Goal: Information Seeking & Learning: Learn about a topic

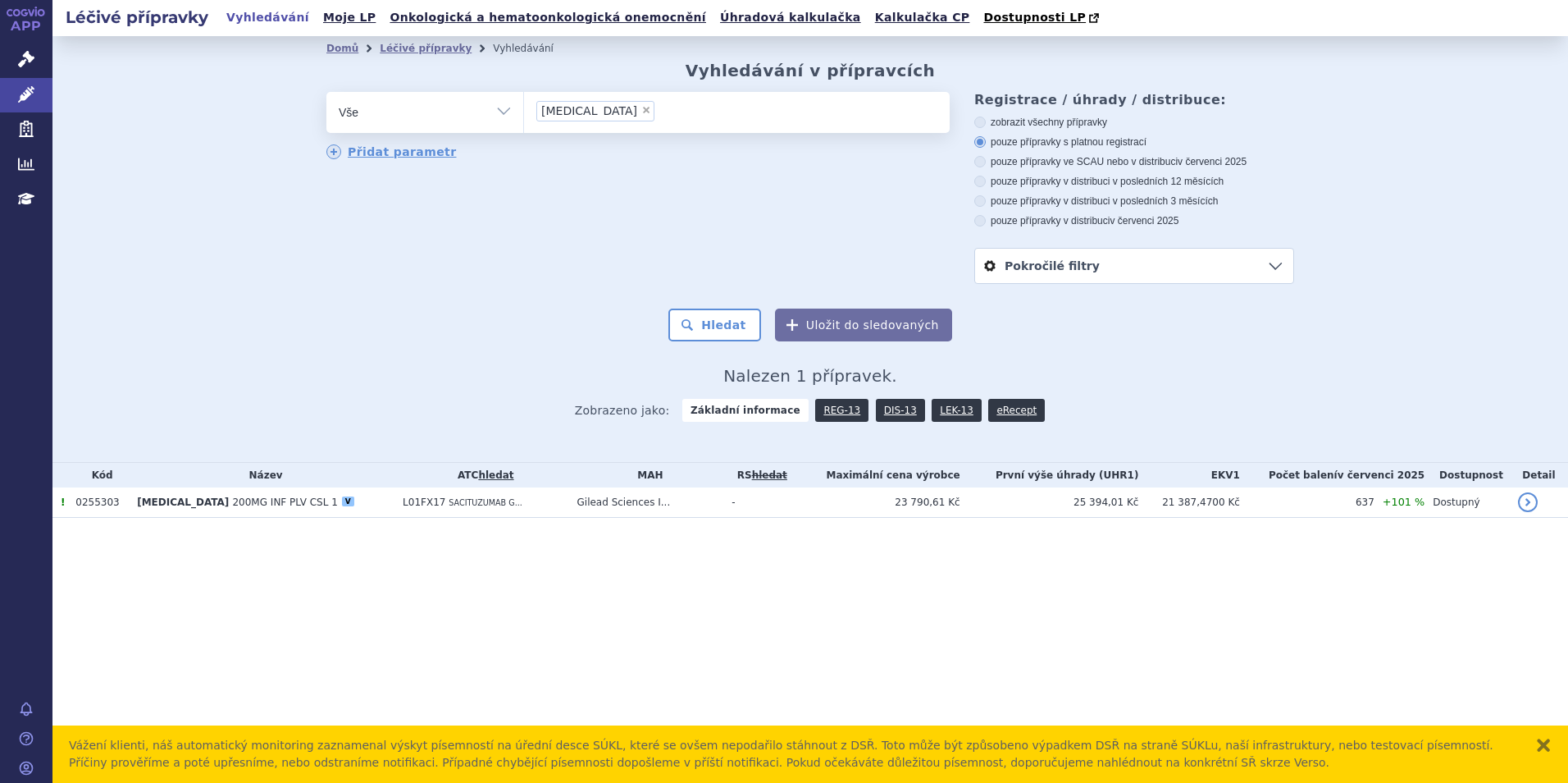
click at [641, 108] on span "×" at bounding box center [646, 110] width 10 height 10
click at [524, 108] on select "trodelvy" at bounding box center [523, 111] width 1 height 41
select select
type input "co"
type input "cos"
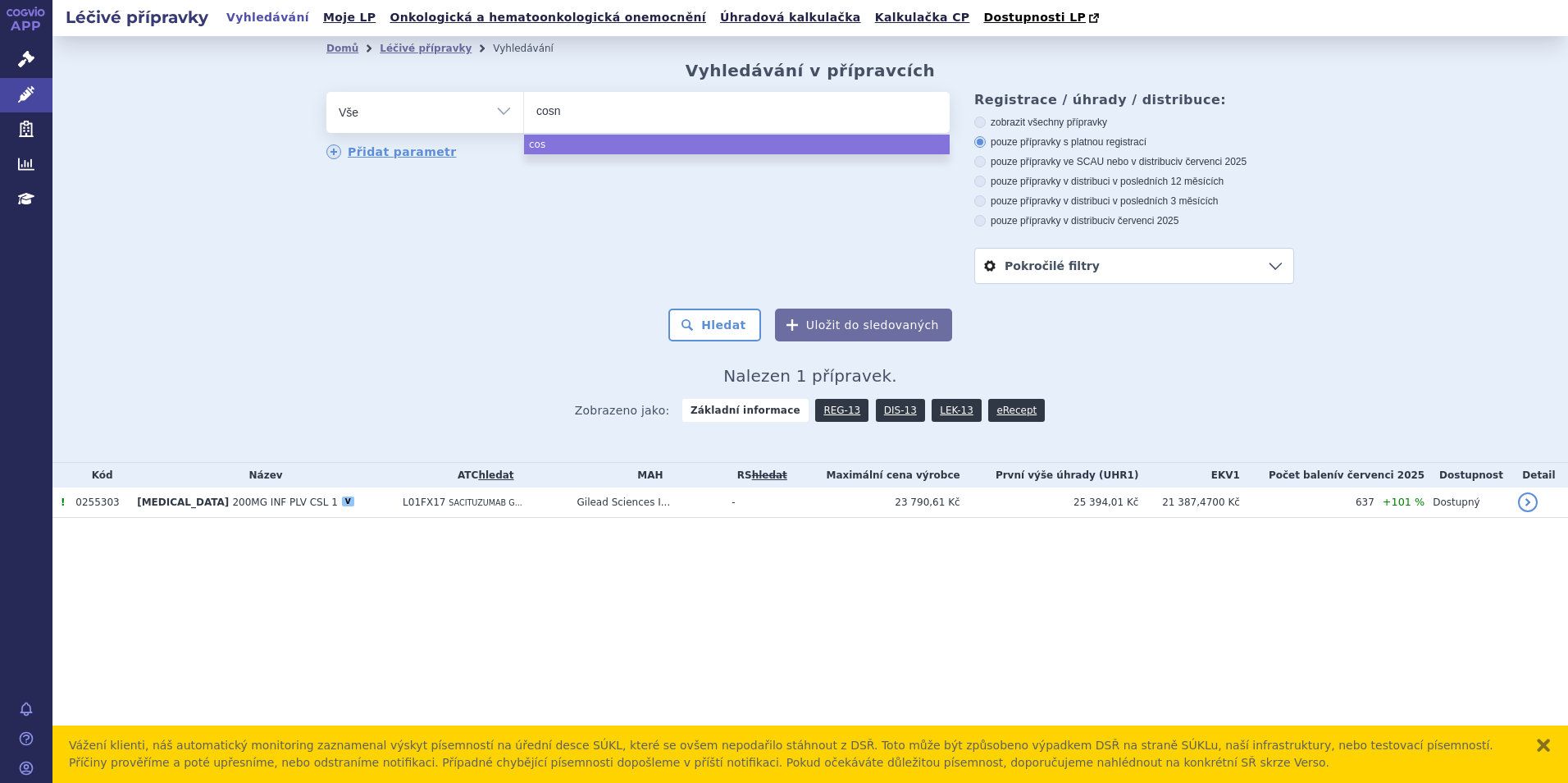
type input "cosne"
type input "cosnety"
type input "cosnetyx"
select select "cosnetyx"
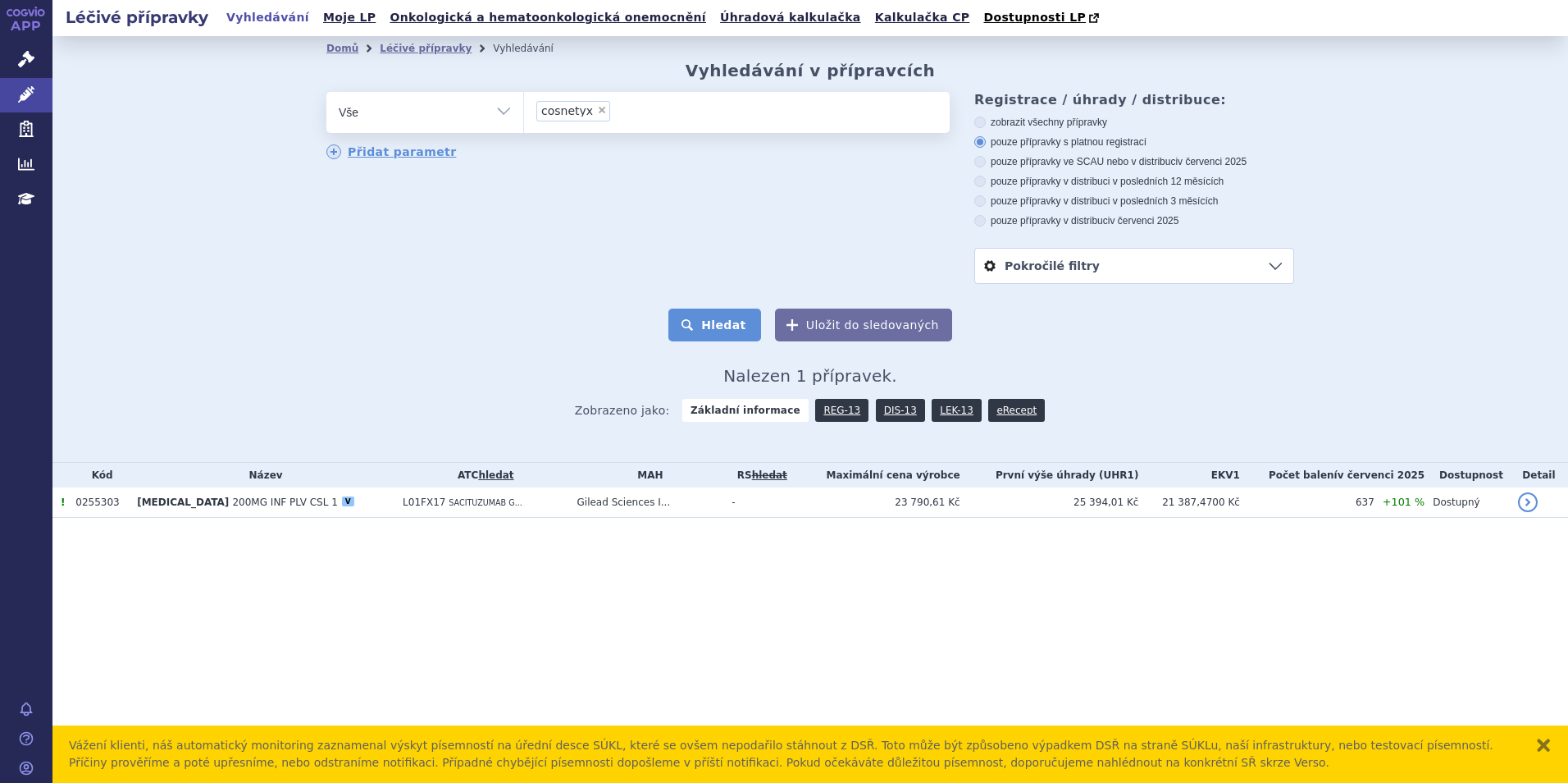
click at [722, 323] on button "Hledat" at bounding box center [715, 324] width 93 height 33
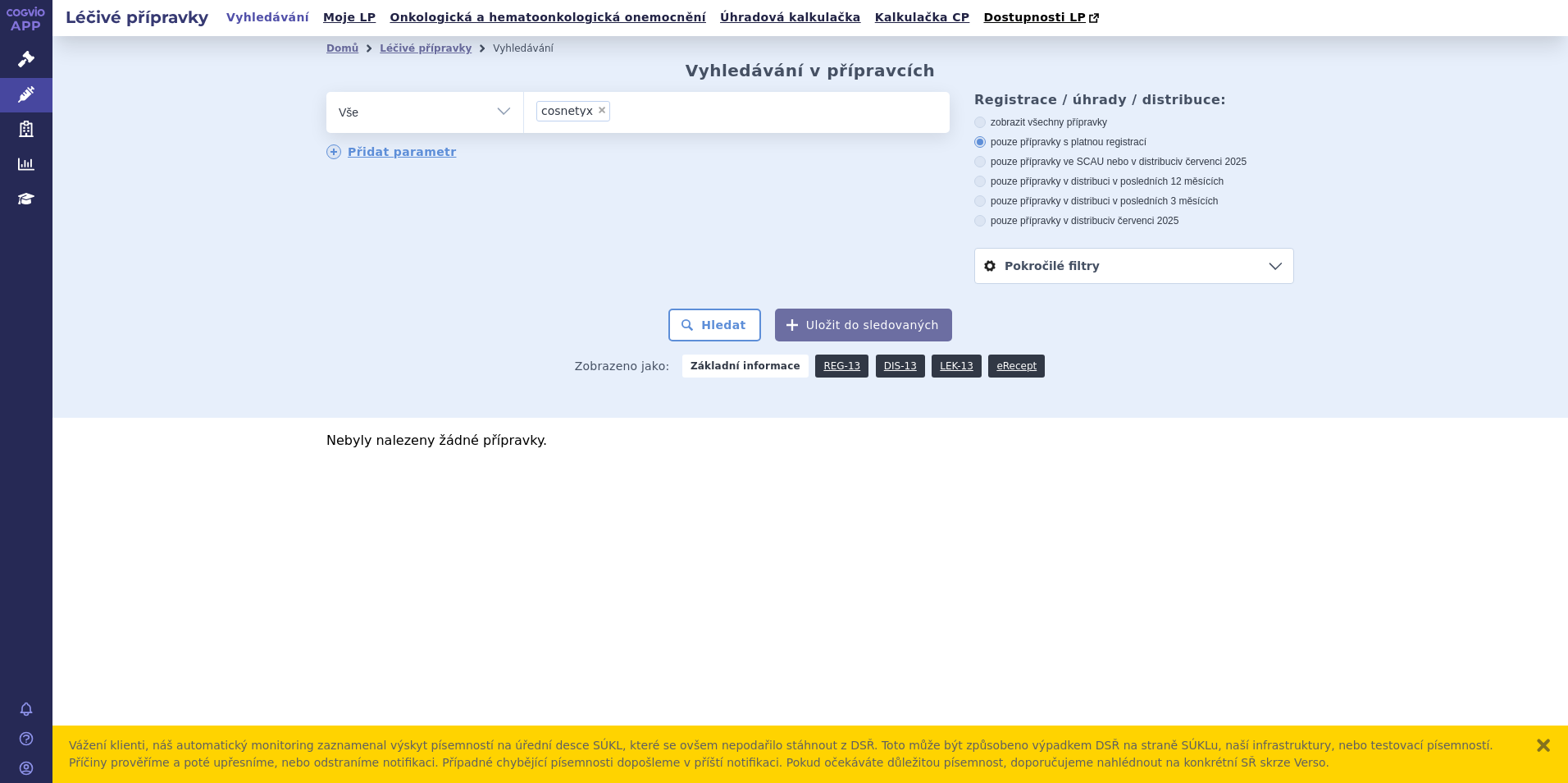
click at [602, 114] on li "× cosnetyx" at bounding box center [573, 111] width 74 height 20
click at [524, 114] on select "cosnetyx" at bounding box center [523, 111] width 1 height 41
click at [598, 114] on span "×" at bounding box center [603, 110] width 10 height 10
click at [524, 114] on select "cosnetyx" at bounding box center [523, 111] width 1 height 41
select select
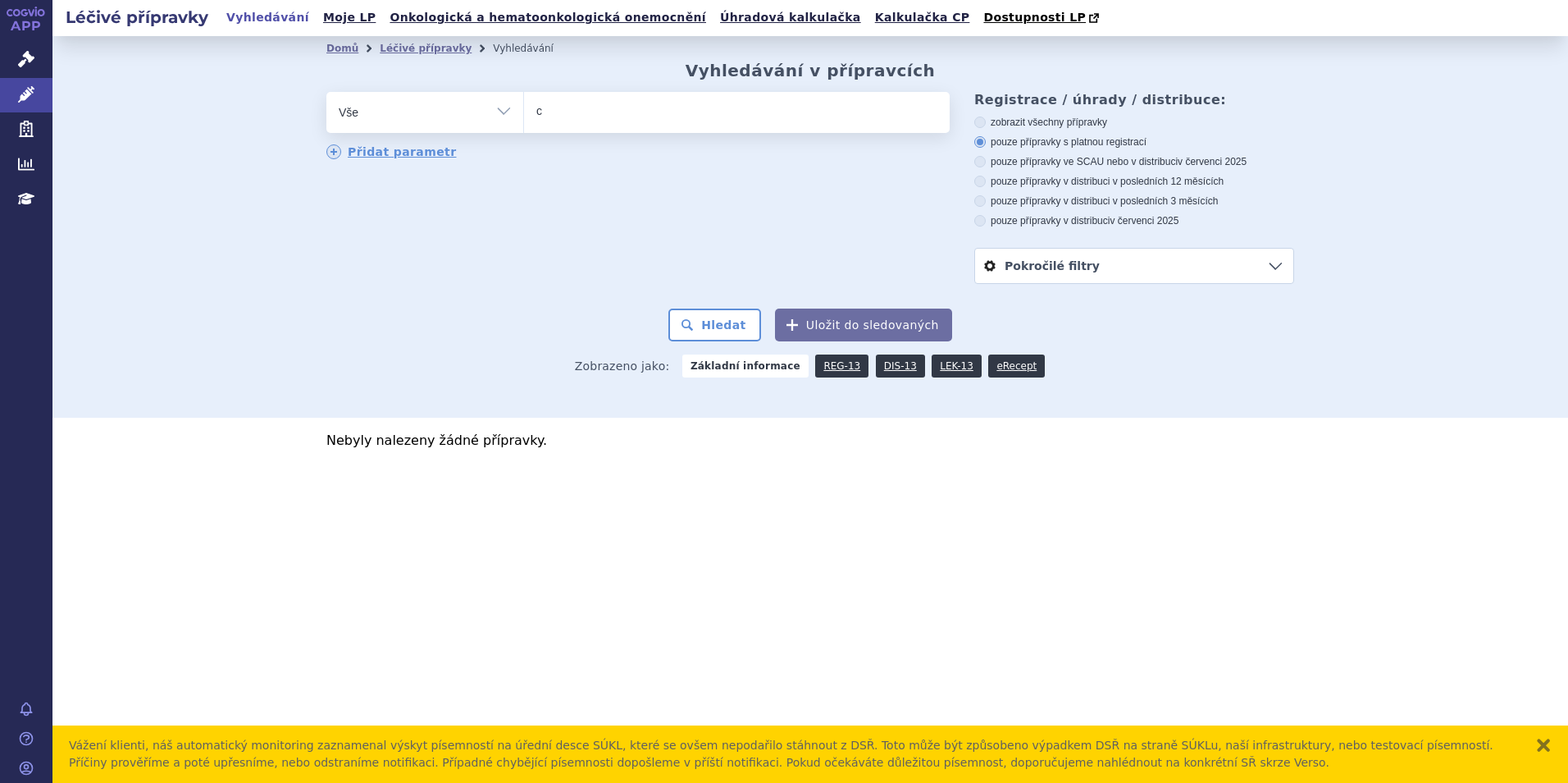
type input "co"
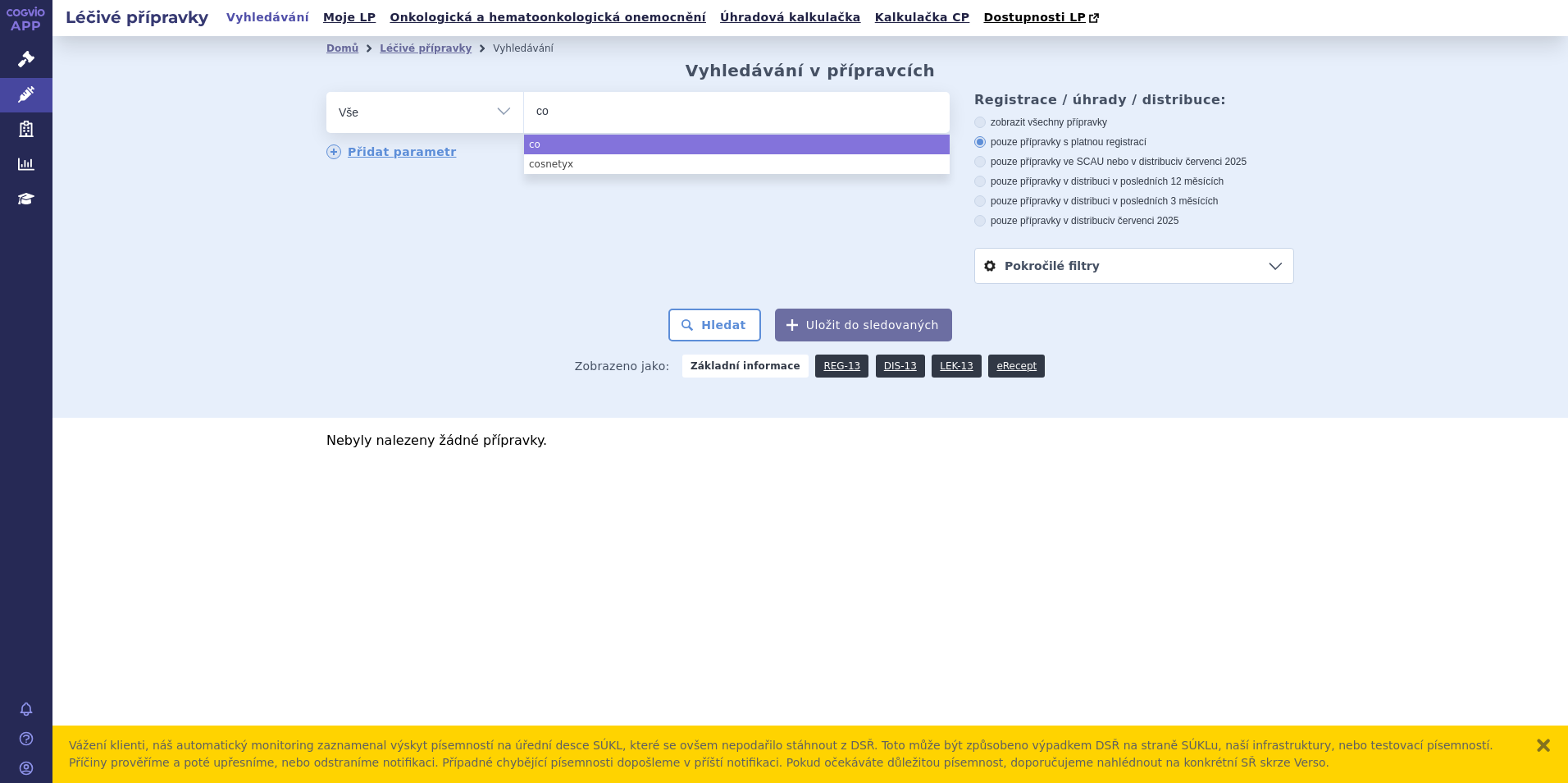
type input "cos"
type input "cosen"
type input "cosent"
type input "cosenty"
type input "cosentyx"
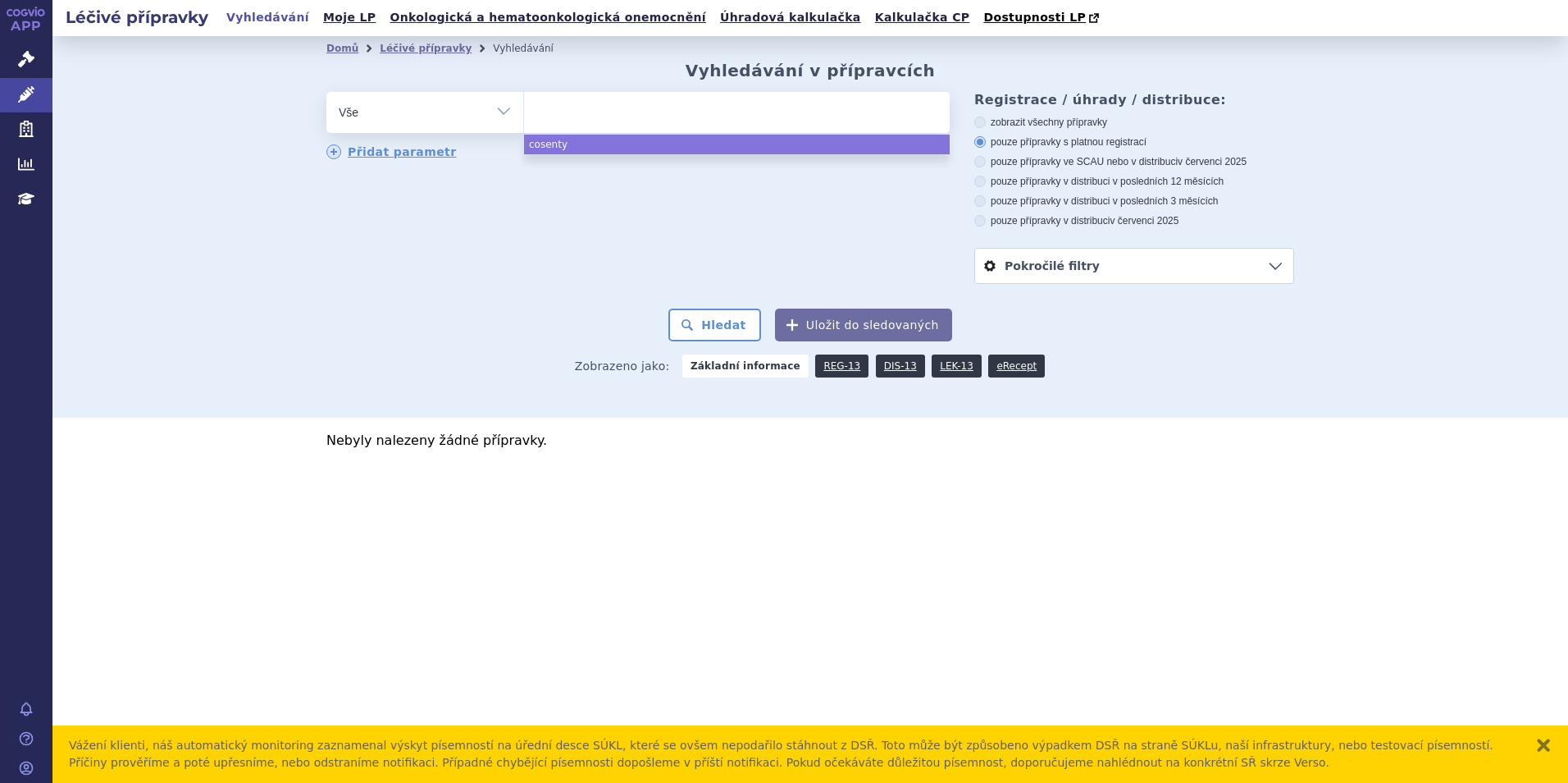
select select "cosentyx"
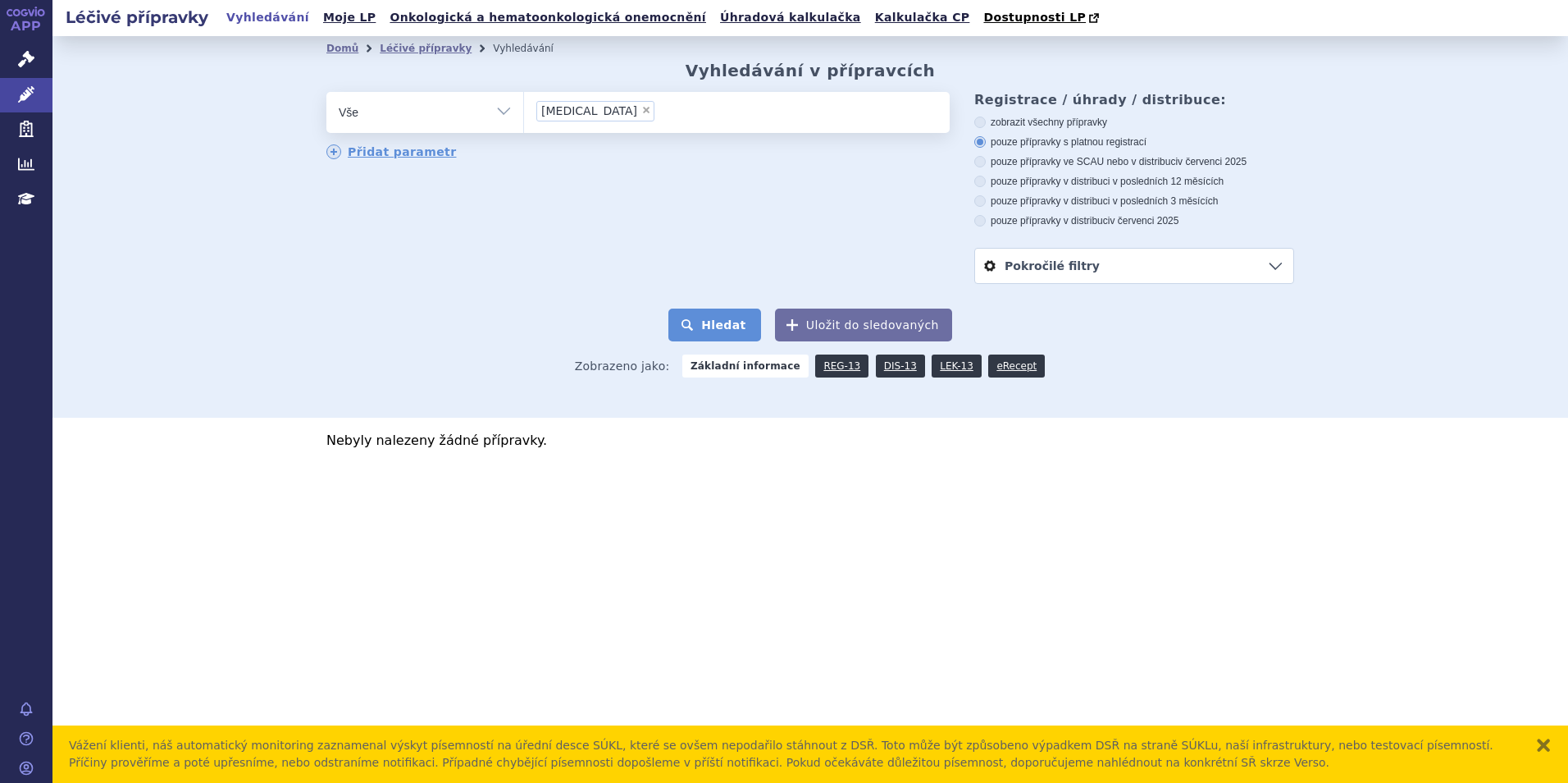
click at [730, 331] on button "Hledat" at bounding box center [715, 324] width 93 height 33
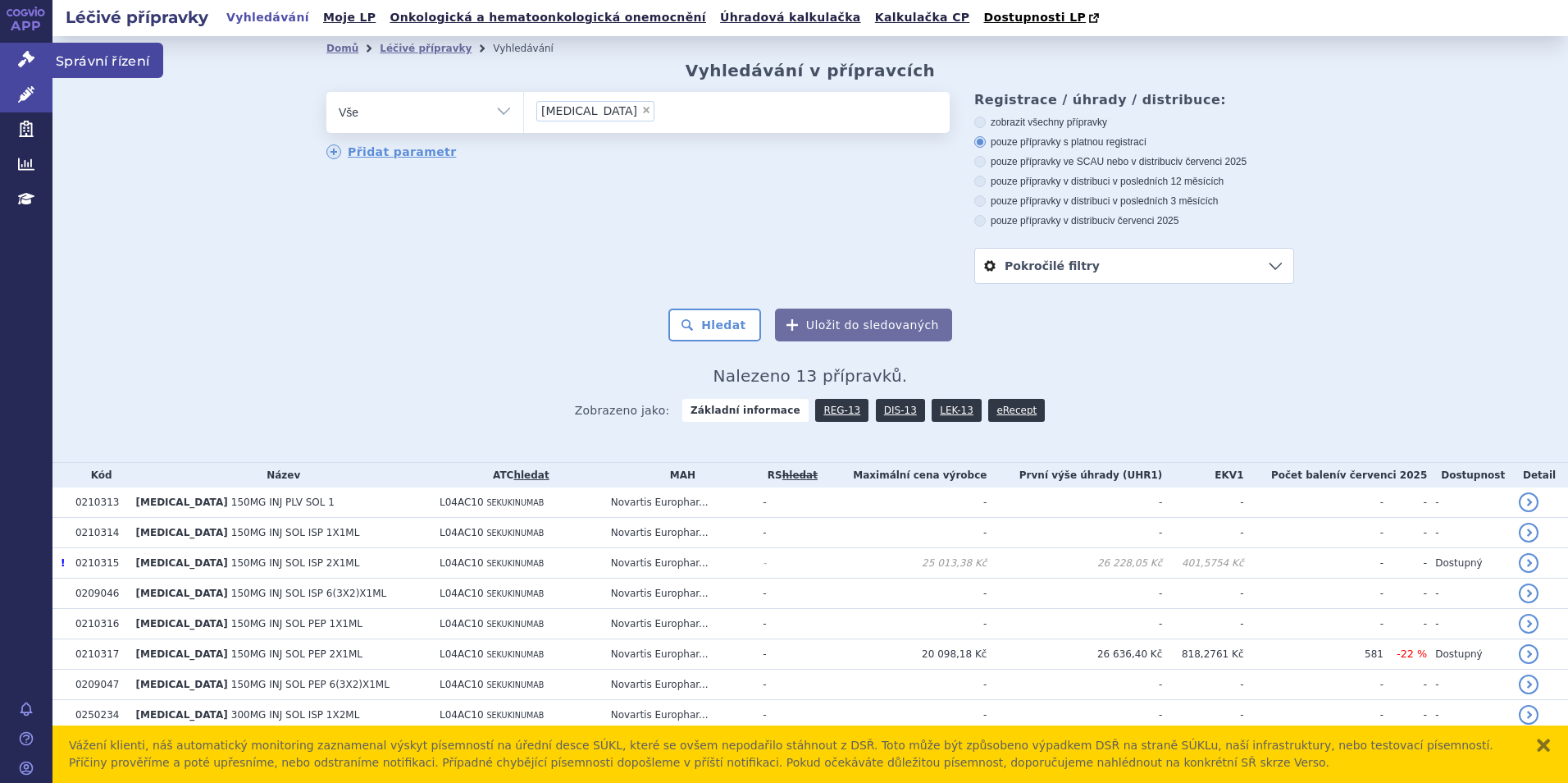
click at [26, 60] on icon at bounding box center [27, 60] width 17 height 17
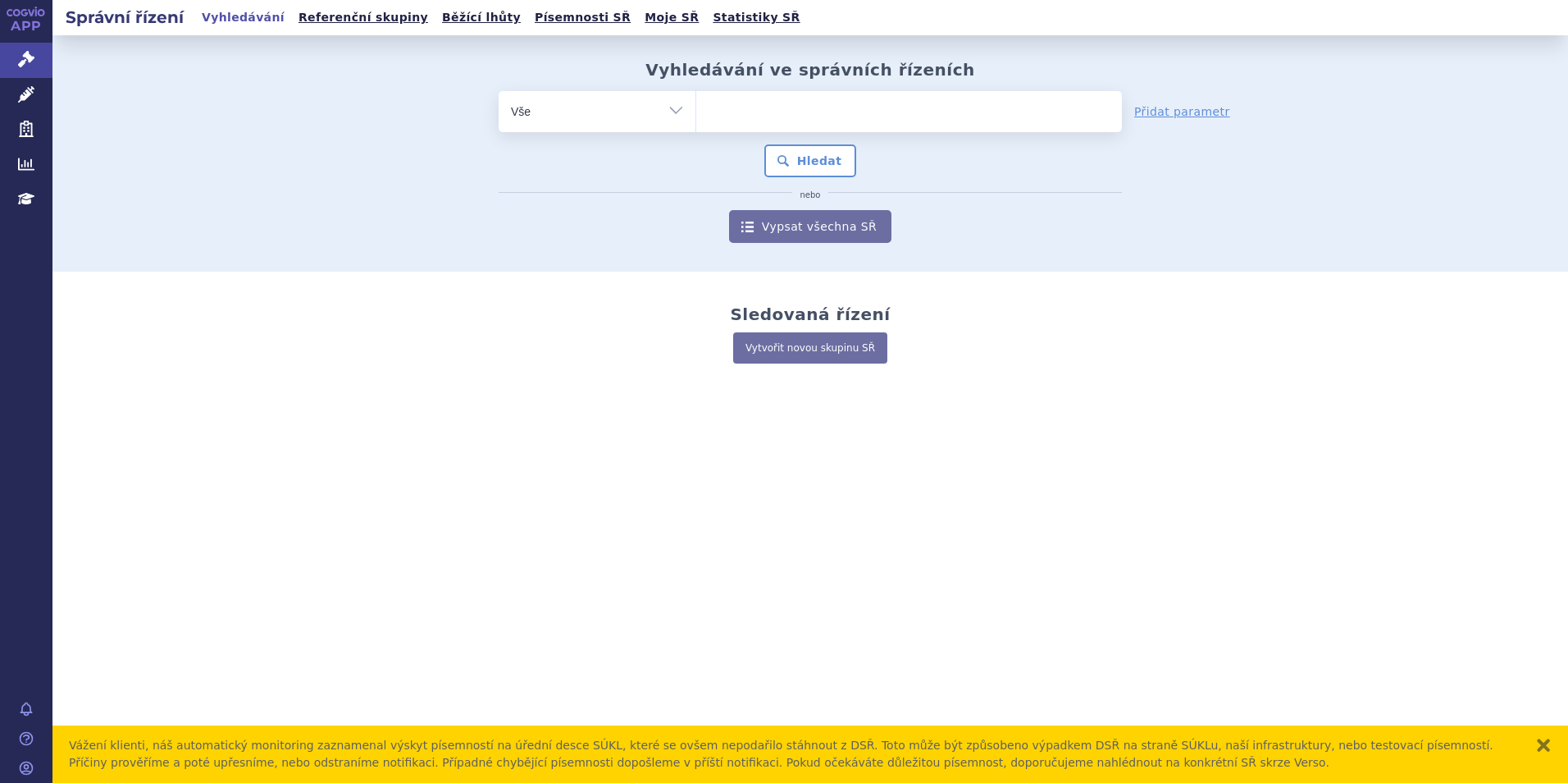
click at [732, 115] on ul at bounding box center [909, 108] width 426 height 34
click at [696, 115] on select at bounding box center [696, 111] width 1 height 41
type input "co"
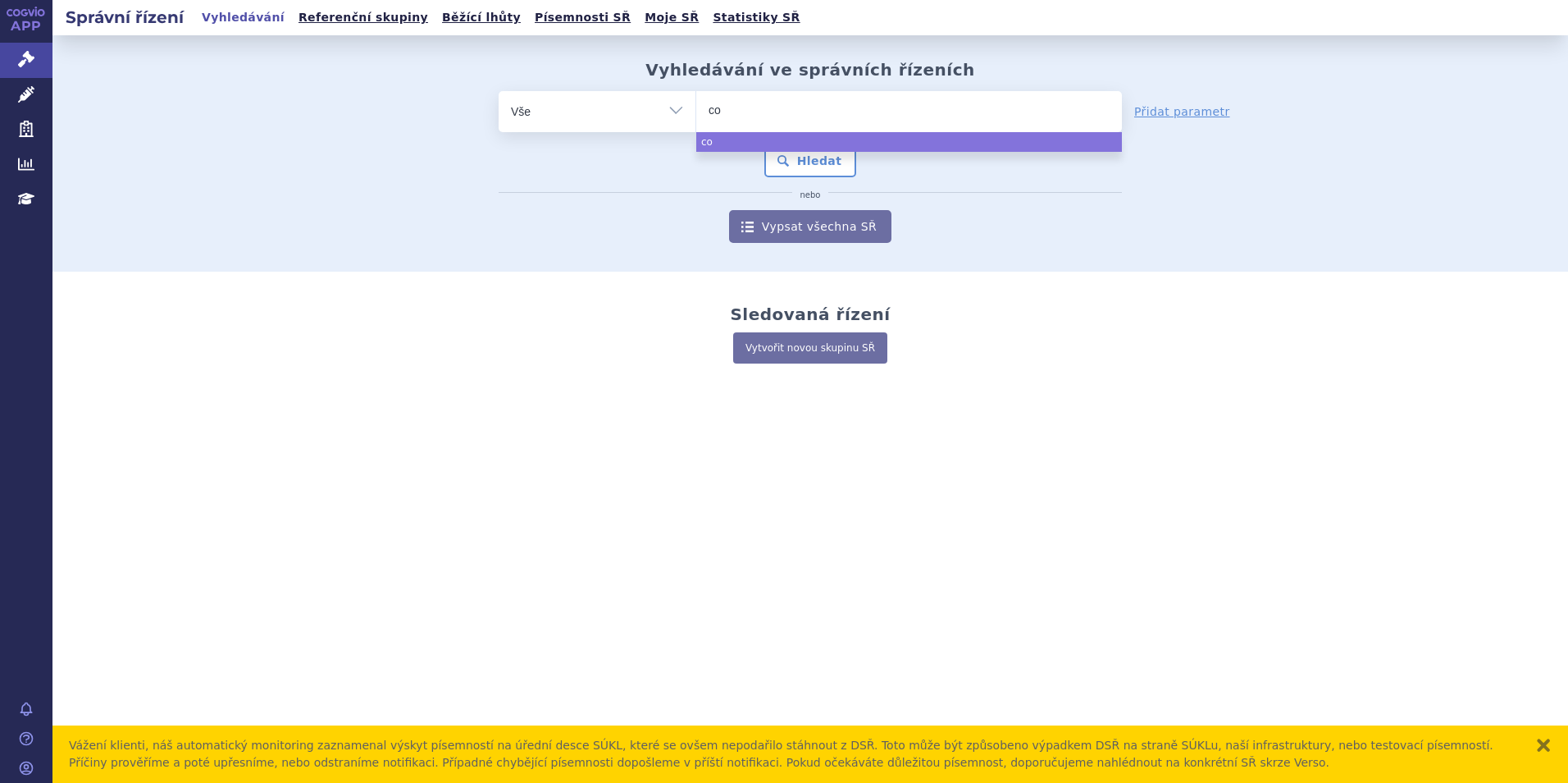
type input "cos"
type input "cosen"
type input "cosenty"
type input "[MEDICAL_DATA]"
select select "[MEDICAL_DATA]"
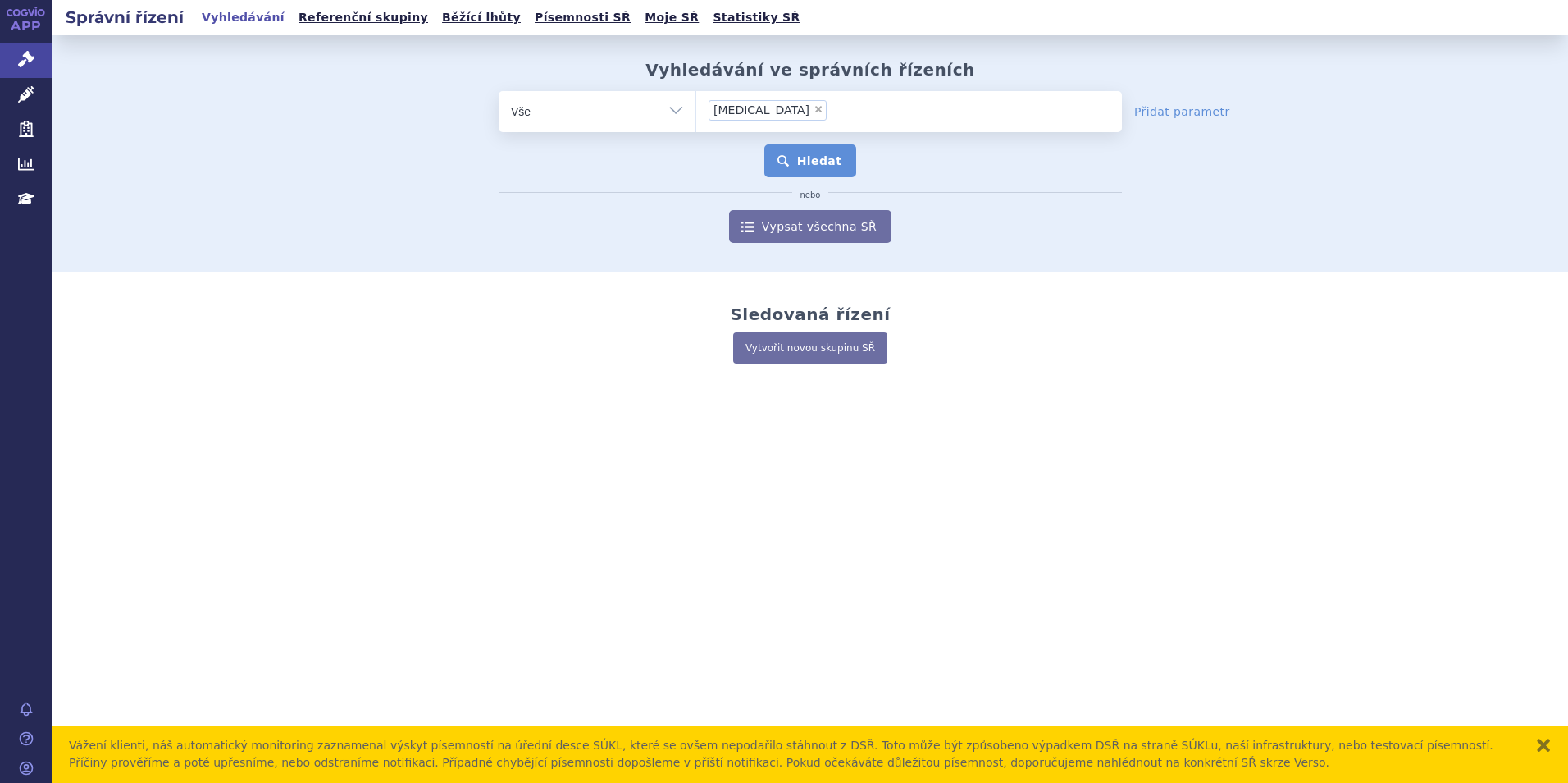
click at [794, 153] on button "Hledat" at bounding box center [810, 160] width 93 height 33
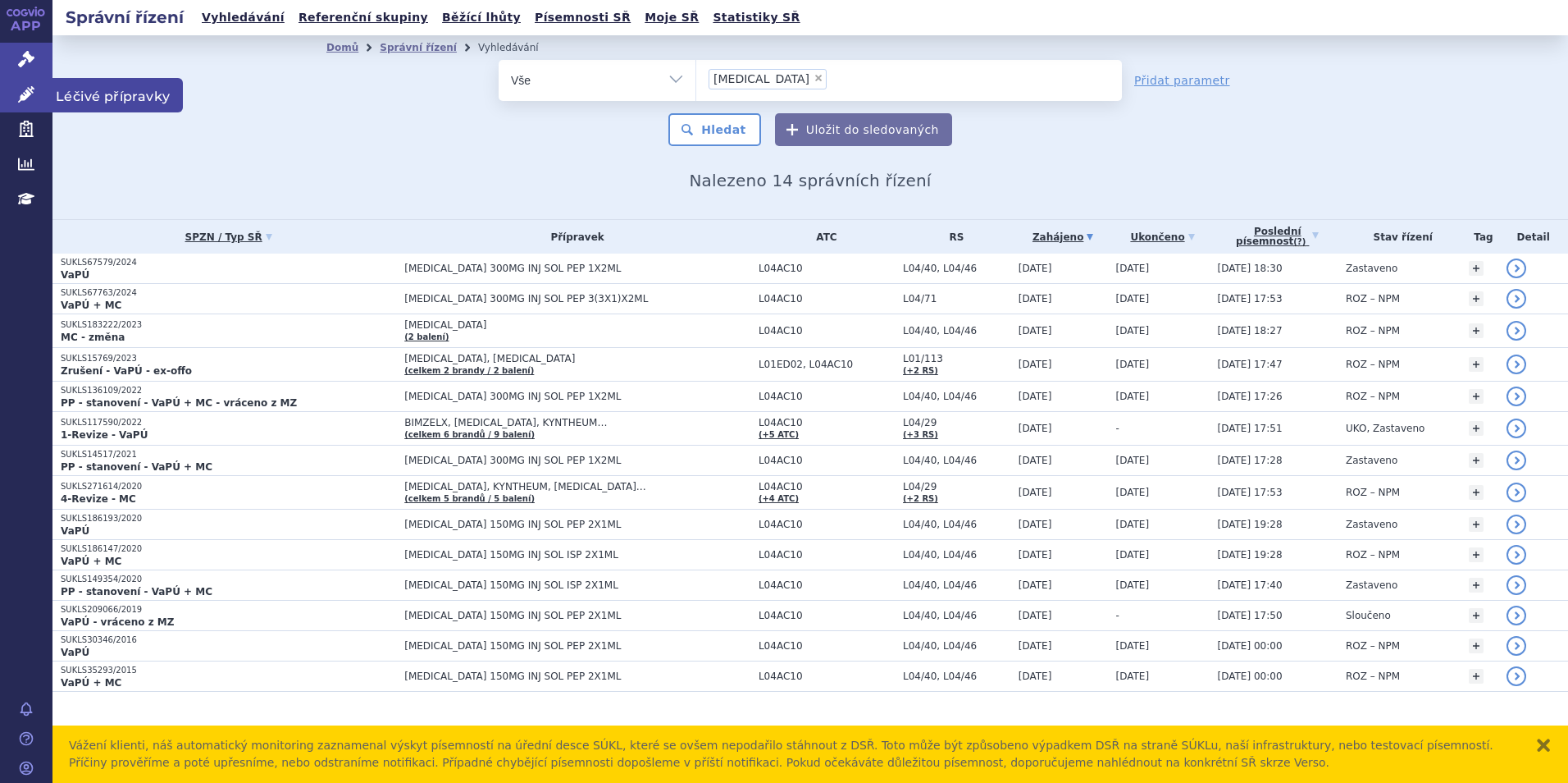
click at [26, 96] on icon at bounding box center [27, 95] width 17 height 17
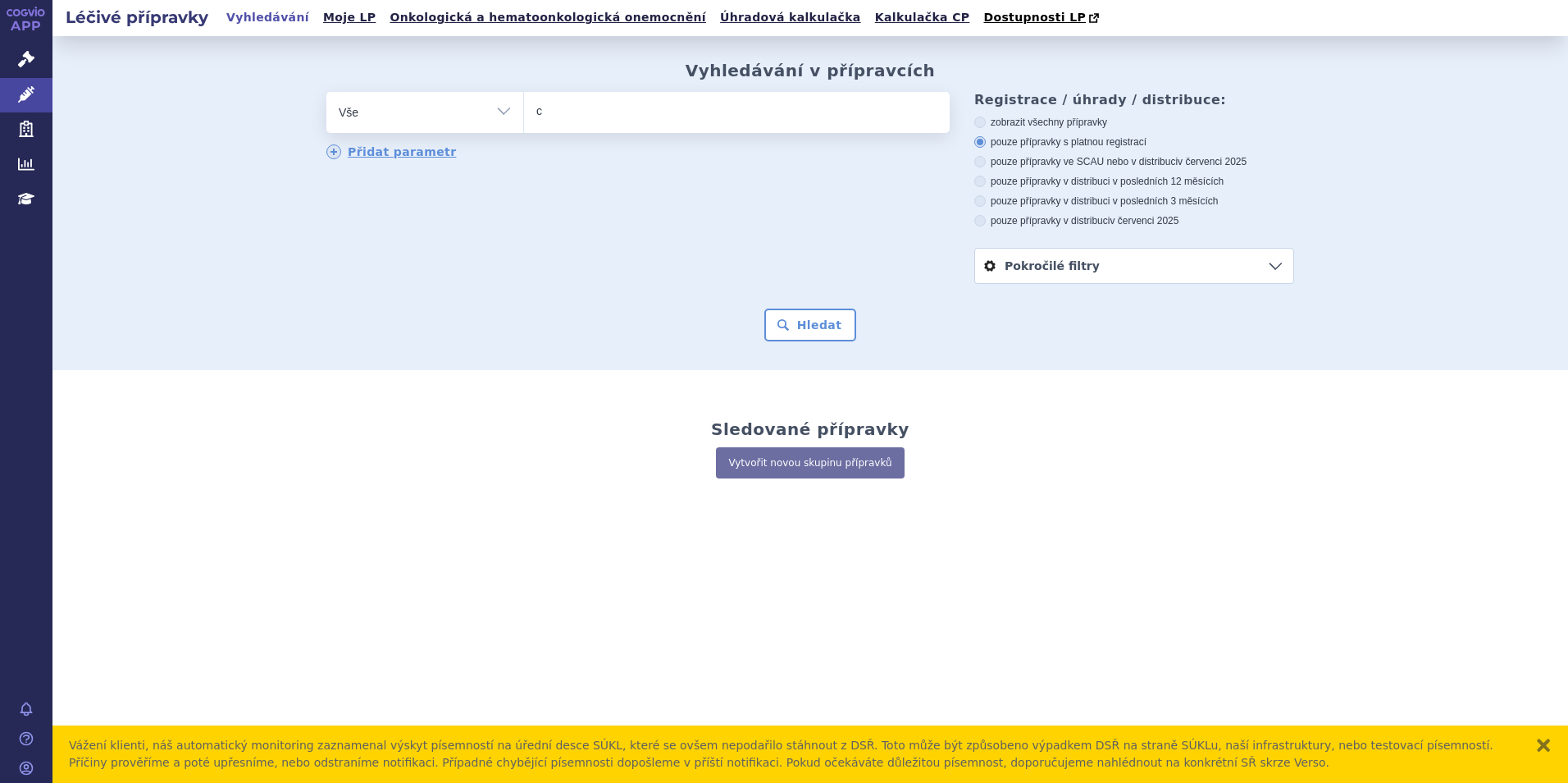
type input "co"
type input "cos"
type input "cosen"
type input "cosenty"
type input "[MEDICAL_DATA]"
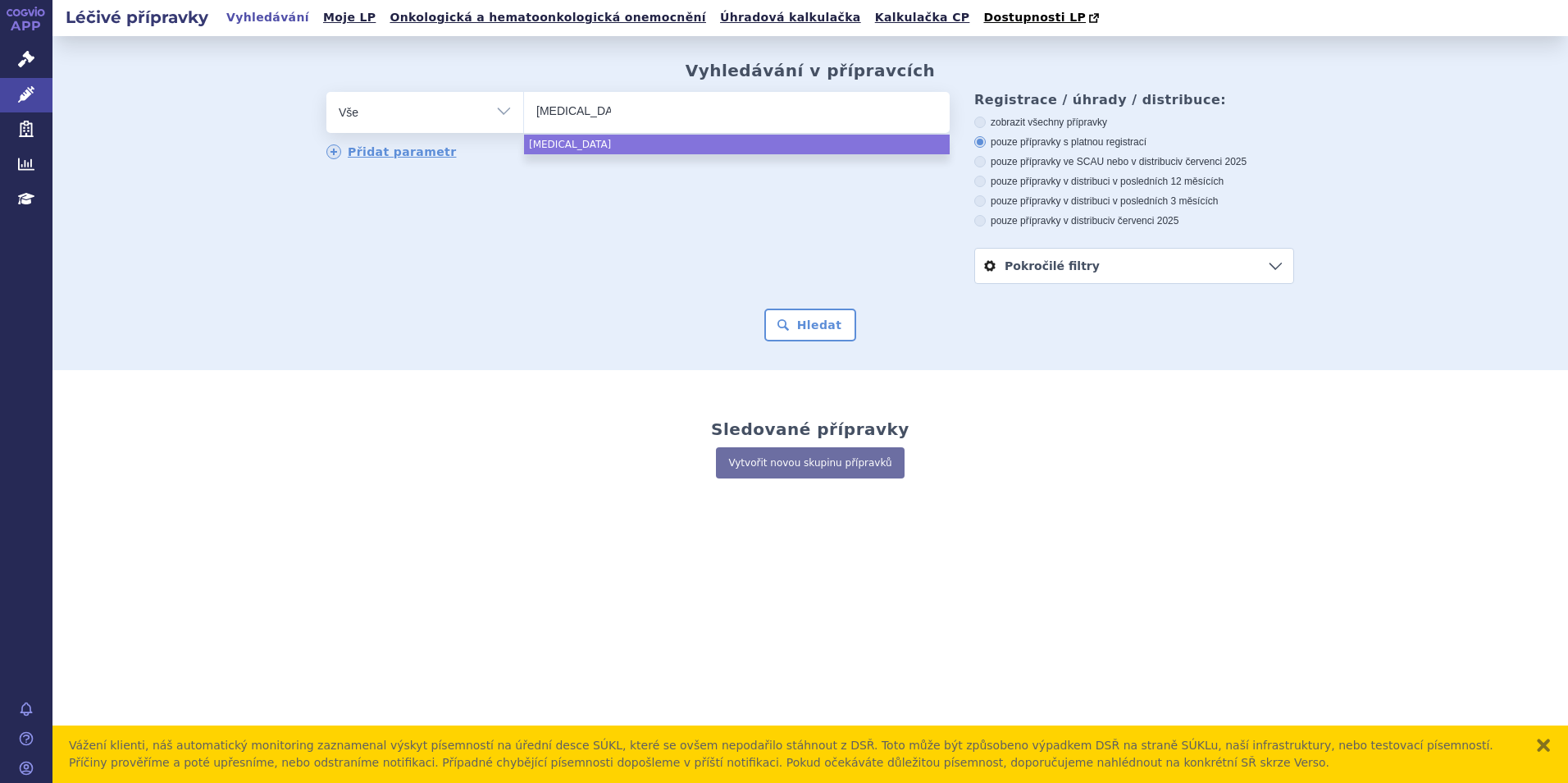
select select "cosentyx"
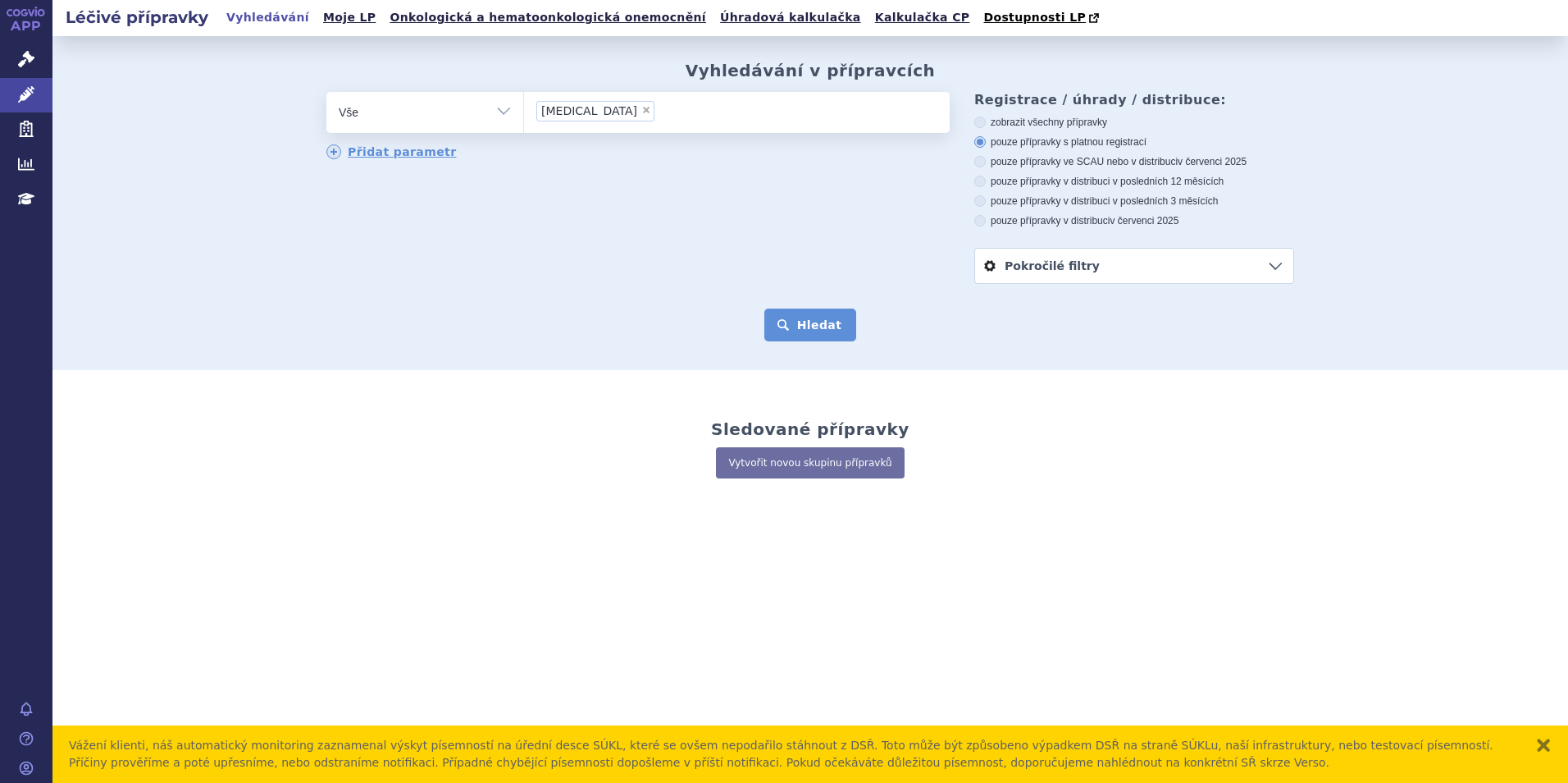
click at [830, 329] on button "Hledat" at bounding box center [810, 324] width 93 height 33
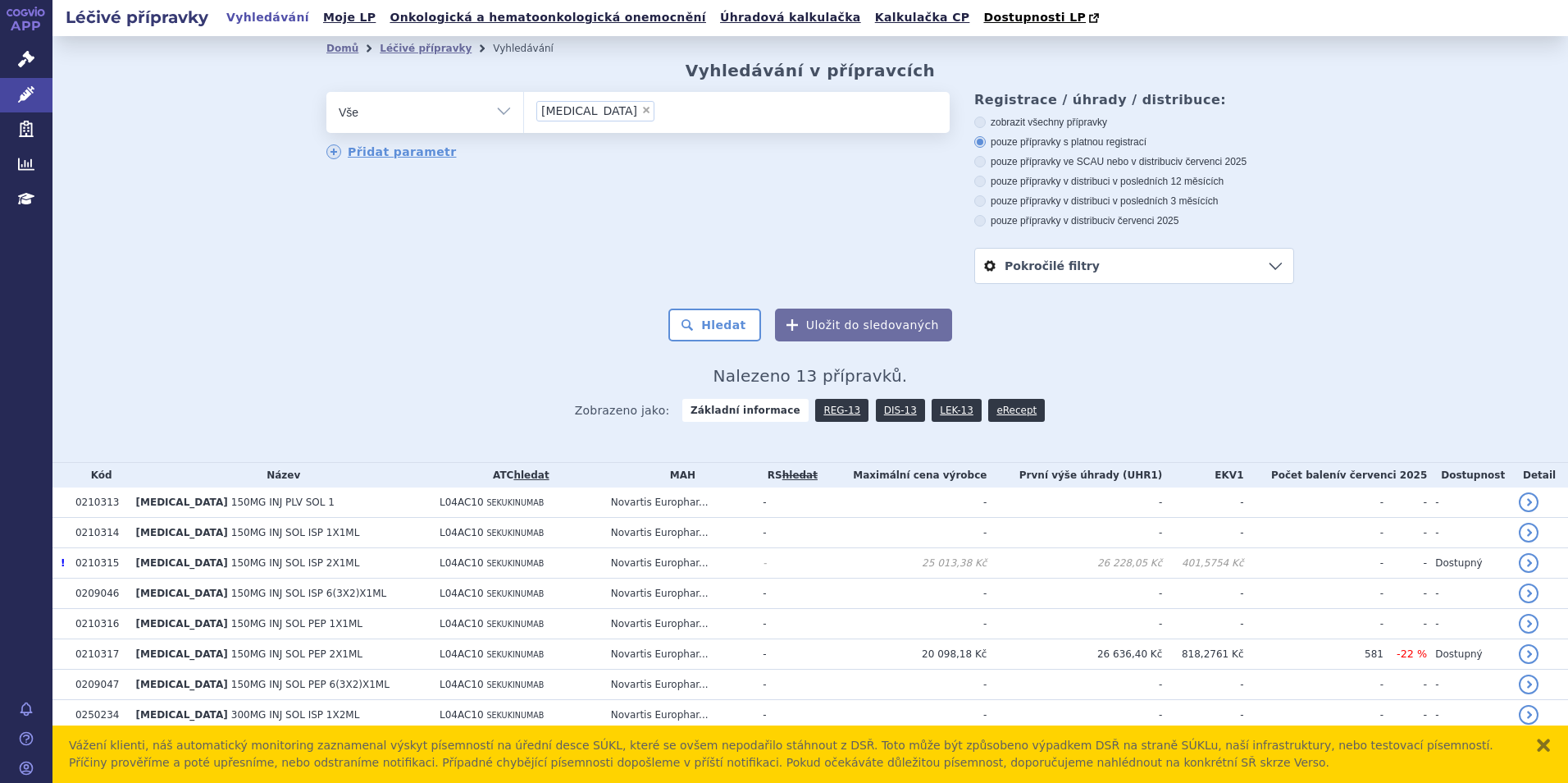
scroll to position [167, 0]
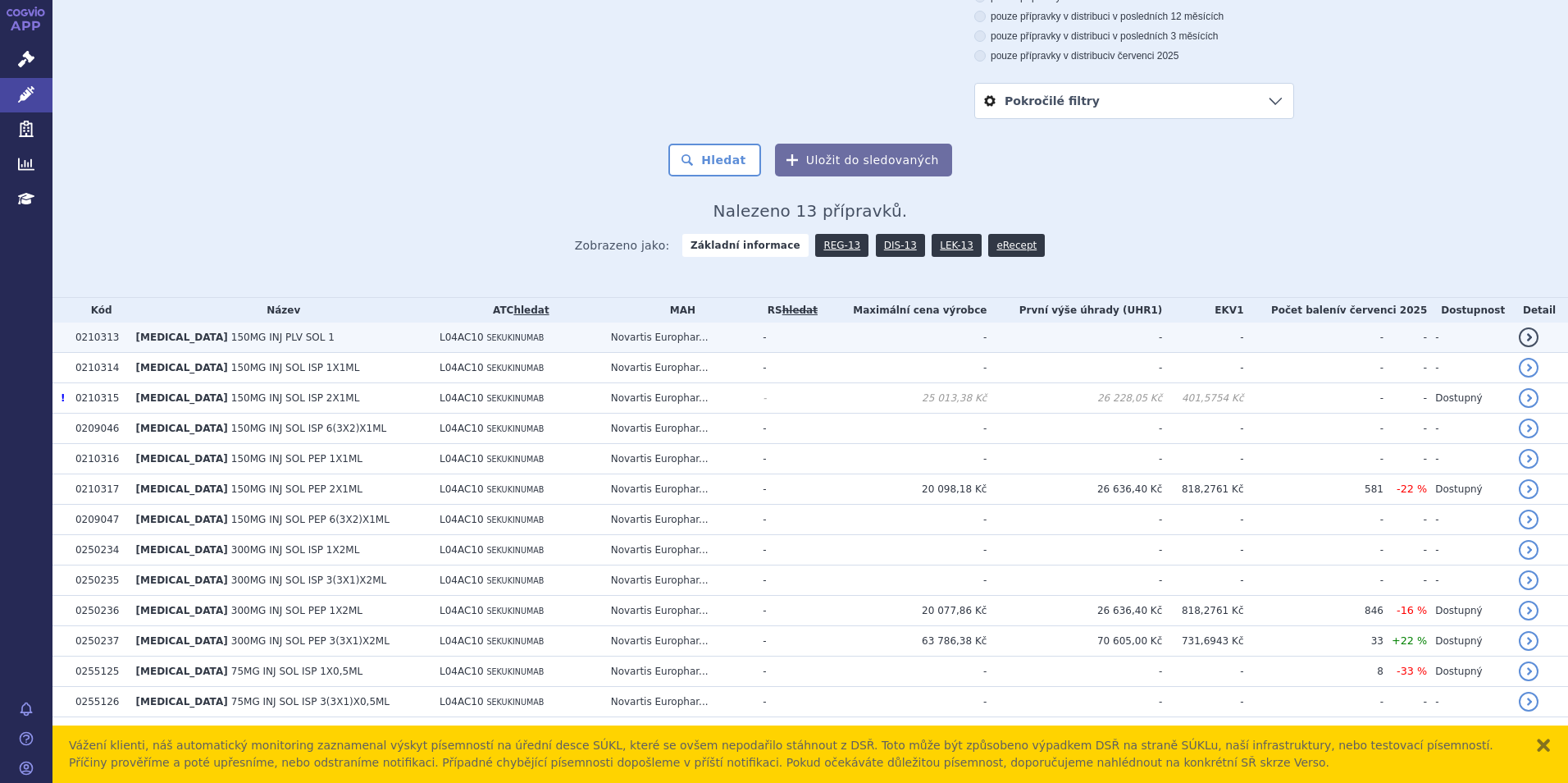
click at [231, 331] on span "150MG INJ PLV SOL 1" at bounding box center [282, 337] width 103 height 12
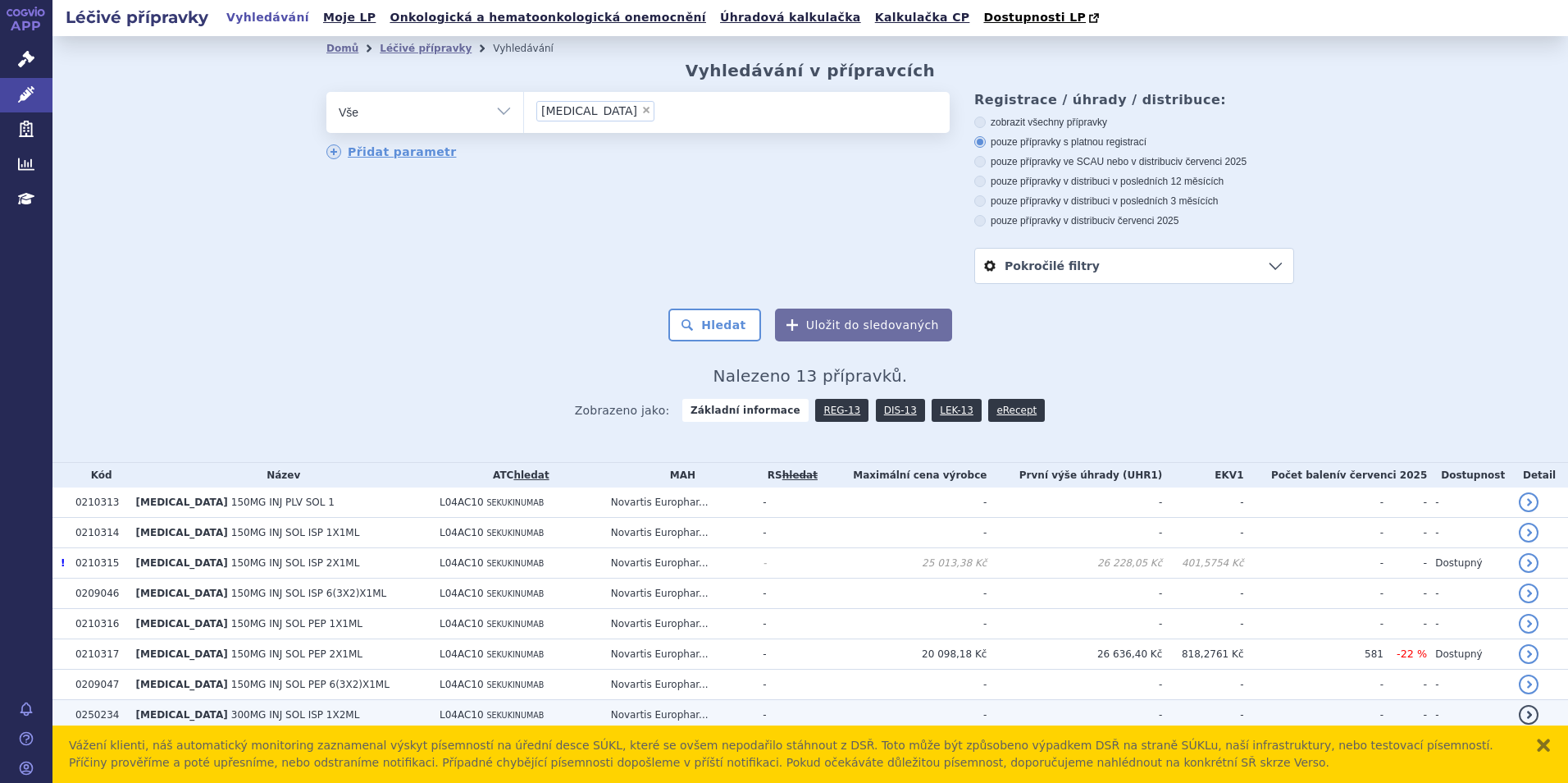
scroll to position [167, 0]
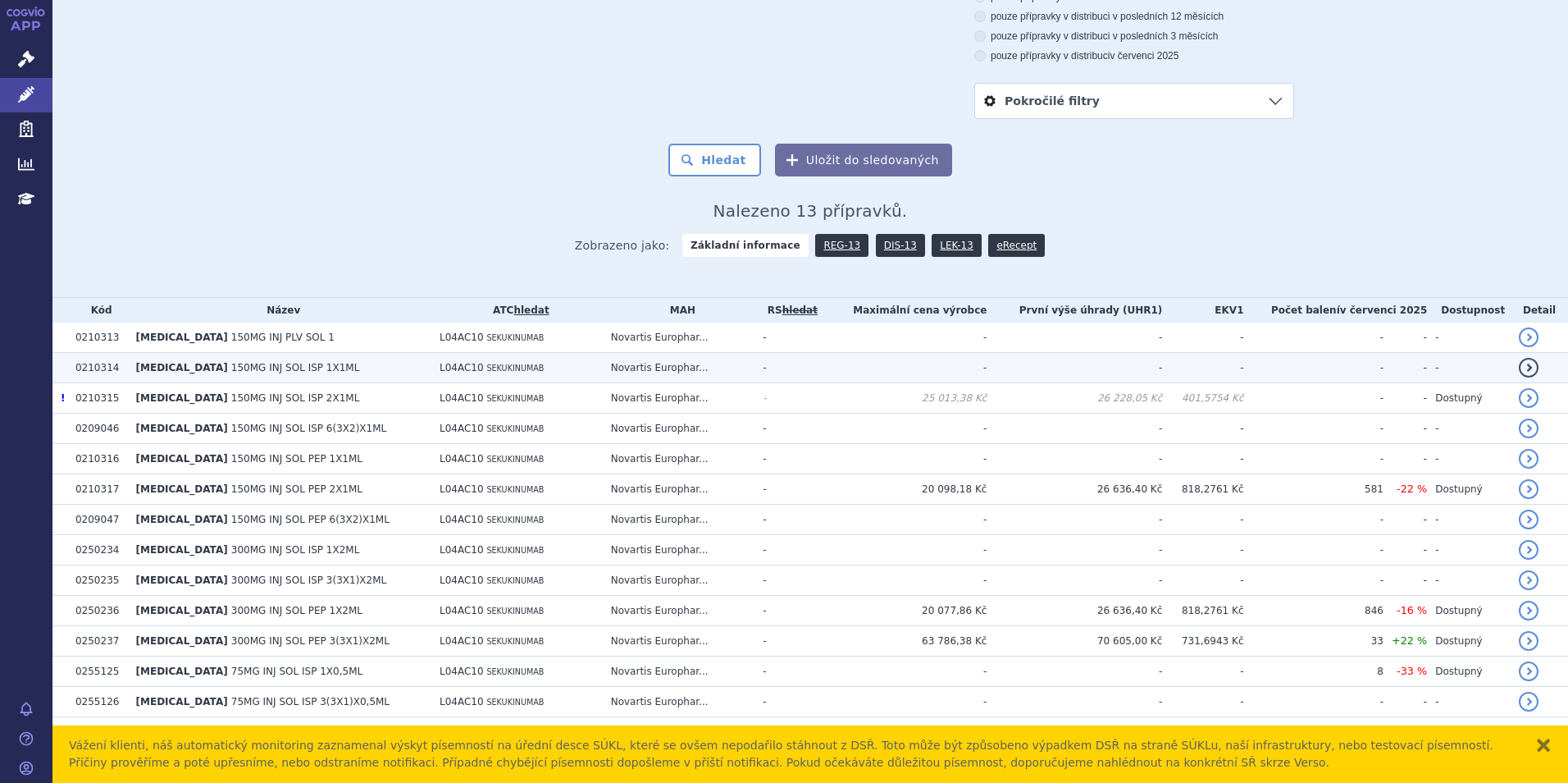
click at [231, 368] on span "150MG INJ SOL ISP 1X1ML" at bounding box center [296, 368] width 129 height 12
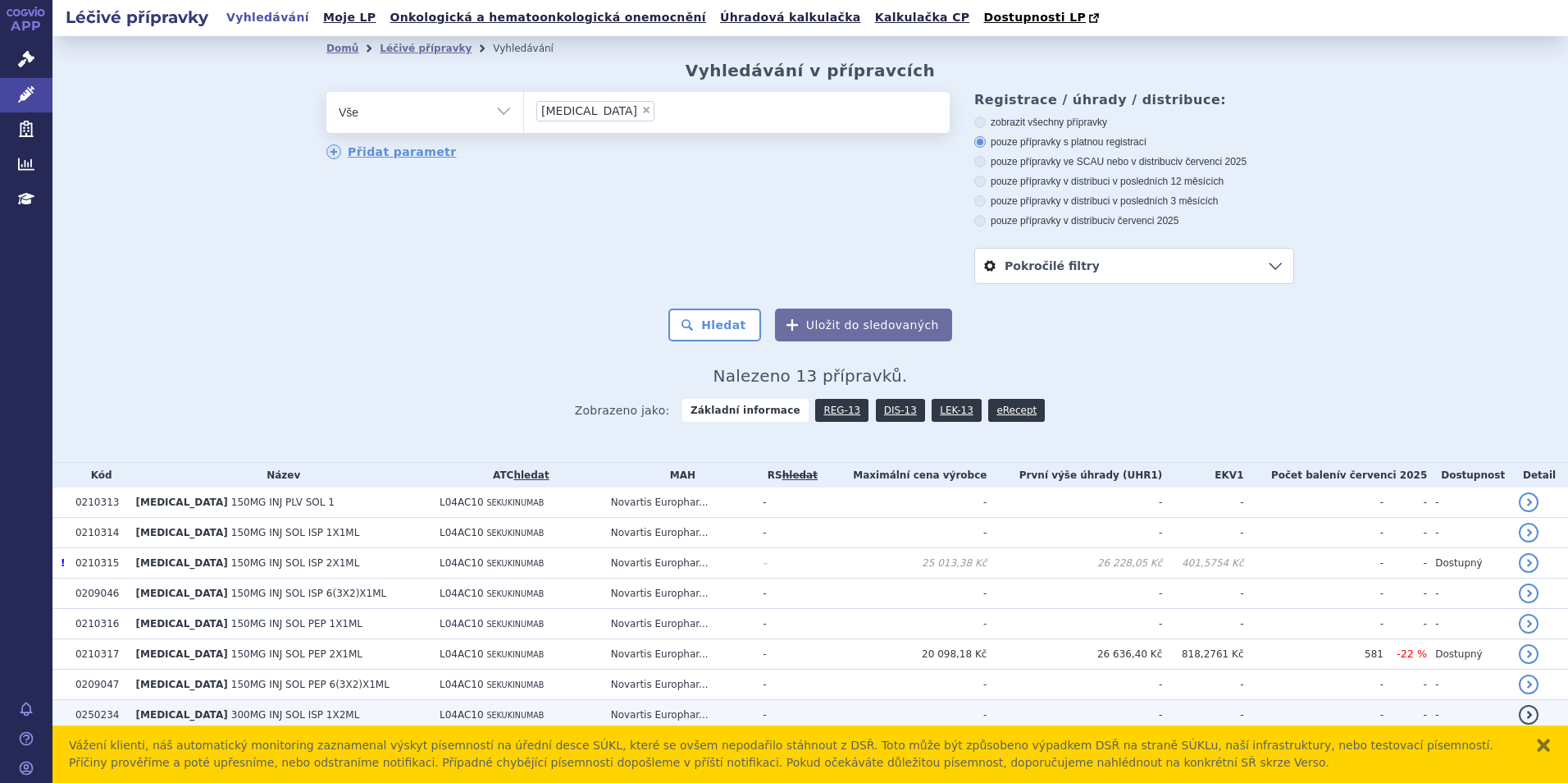
scroll to position [167, 0]
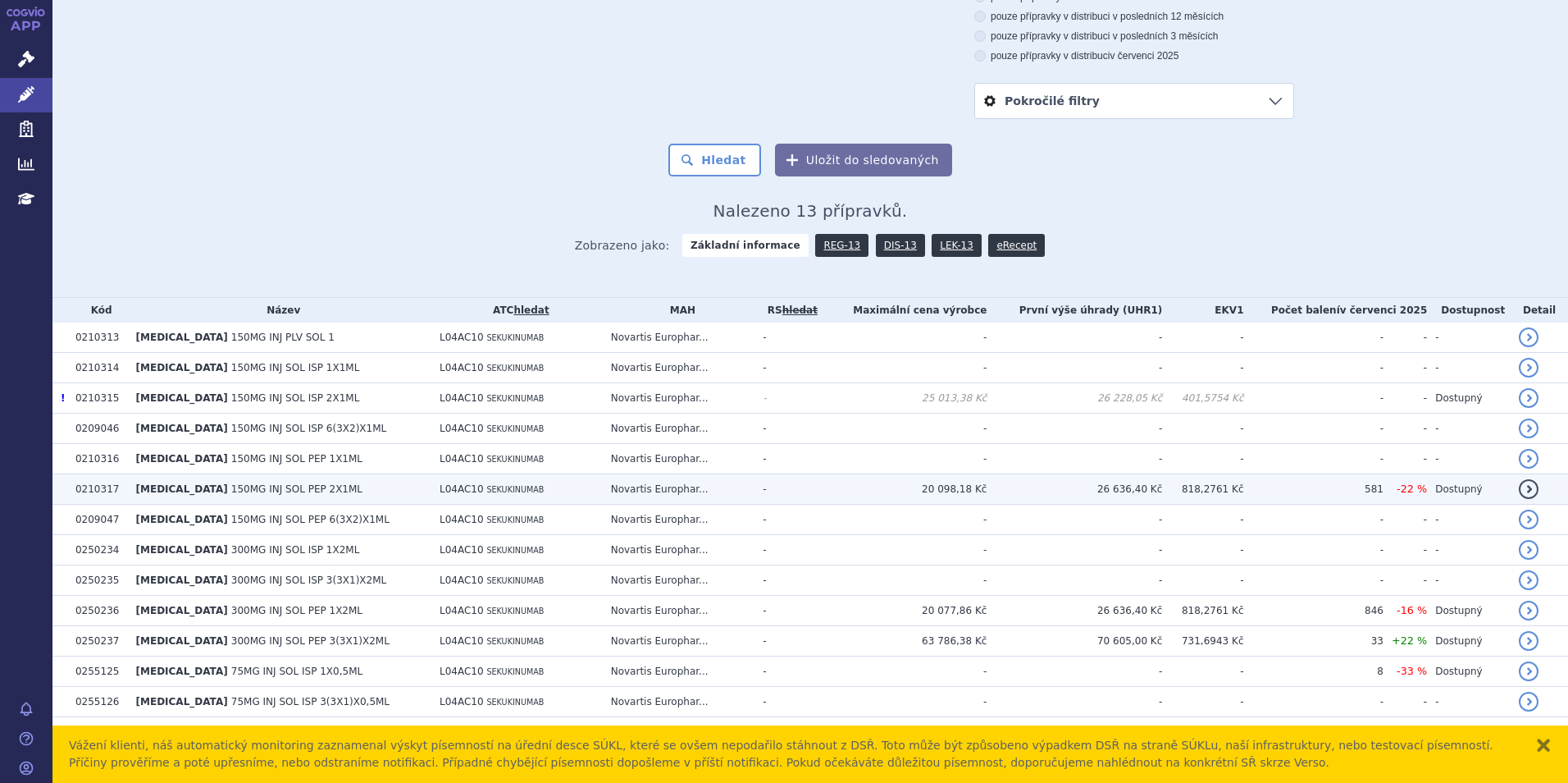
click at [341, 499] on td "COSENTYX 150MG INJ SOL PEP 2X1ML" at bounding box center [280, 490] width 303 height 30
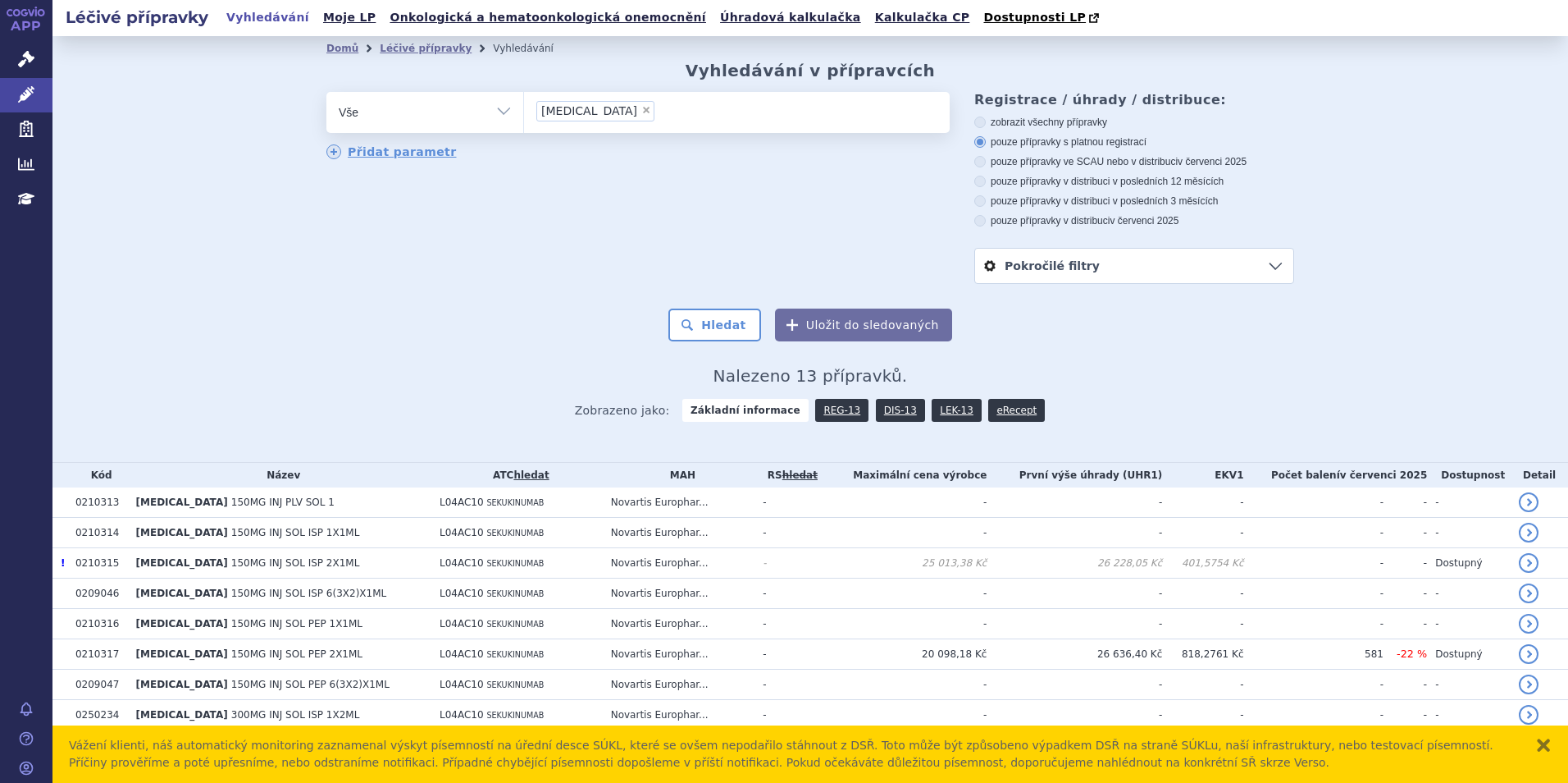
scroll to position [167, 0]
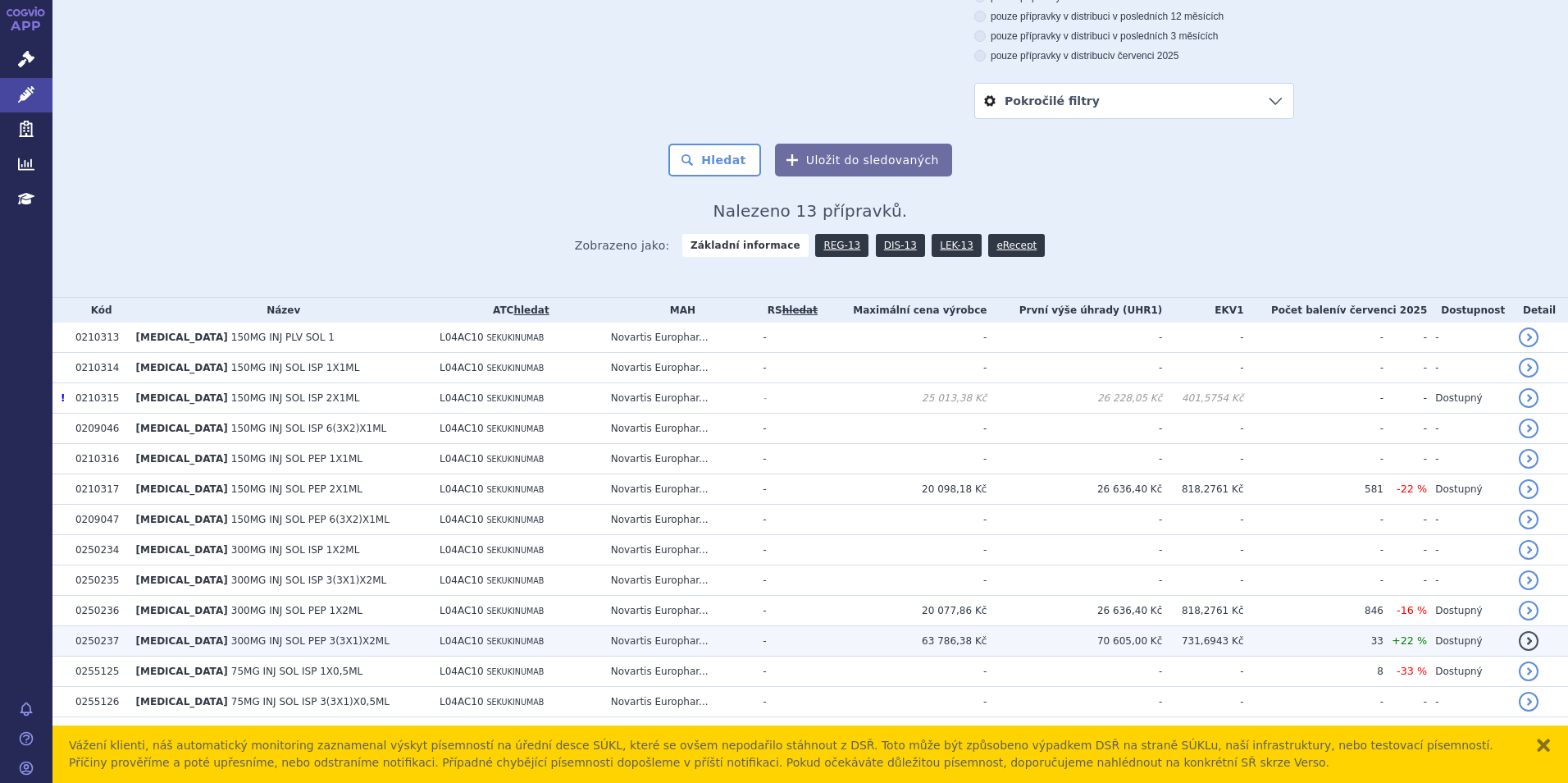
click at [394, 638] on td "[MEDICAL_DATA] 300MG INJ SOL PEP 3(3X1)X2ML" at bounding box center [280, 641] width 303 height 30
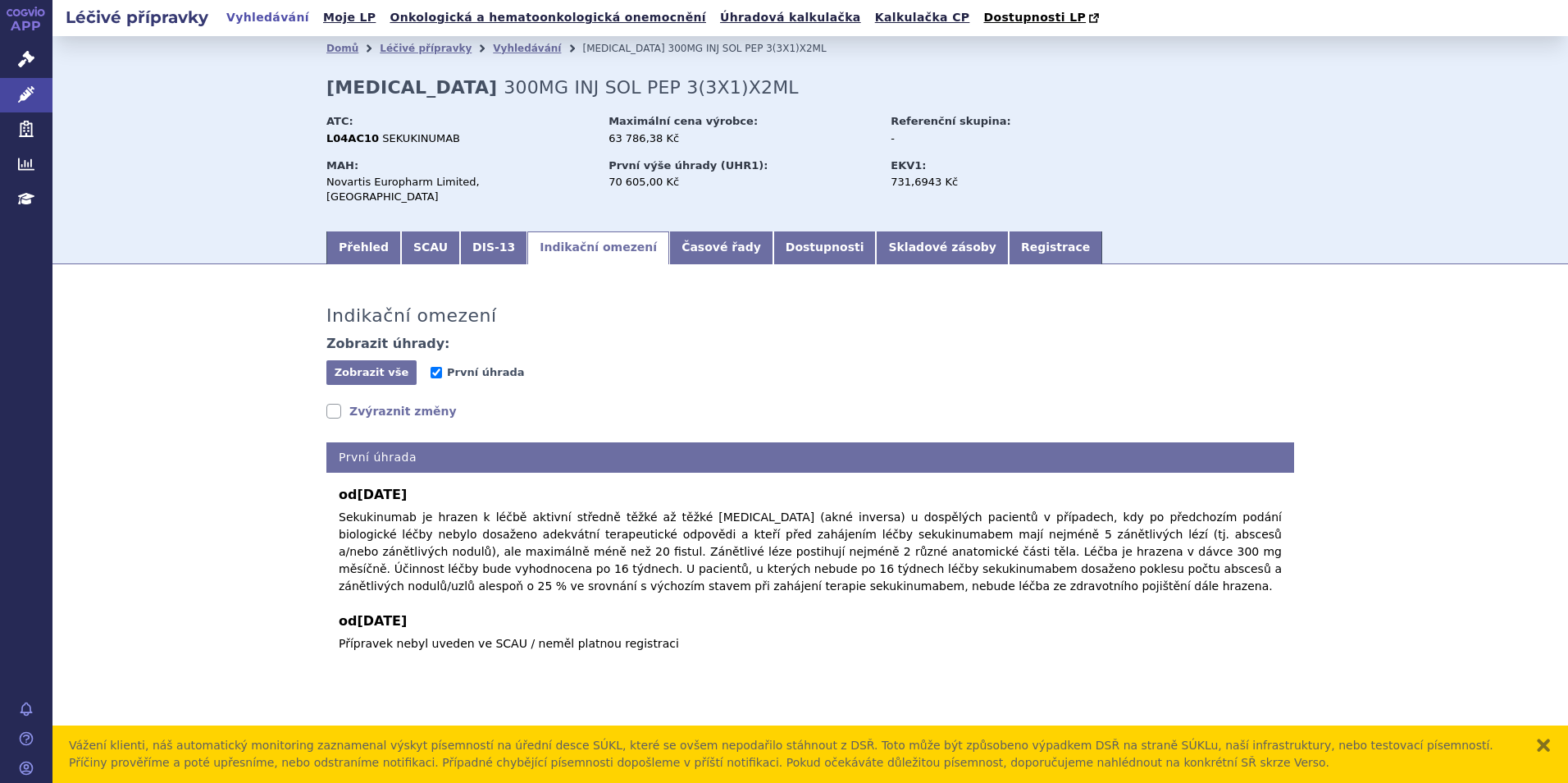
drag, startPoint x: 132, startPoint y: 389, endPoint x: 165, endPoint y: 398, distance: 34.2
click at [132, 388] on div "Indikační omezení Zobrazit úhrady: Zobrazit vše Skrýt vše První úhrada Zvýrazni…" at bounding box center [810, 474] width 1516 height 387
